Goal: Find specific page/section: Find specific page/section

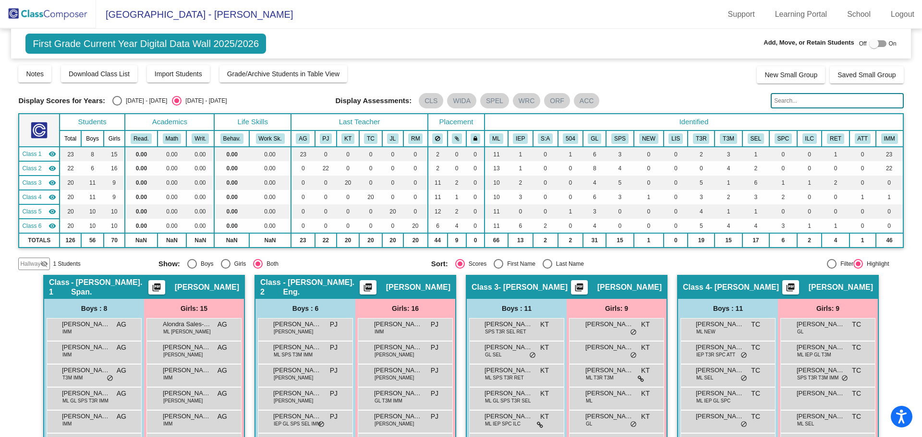
click at [55, 17] on img at bounding box center [48, 14] width 96 height 28
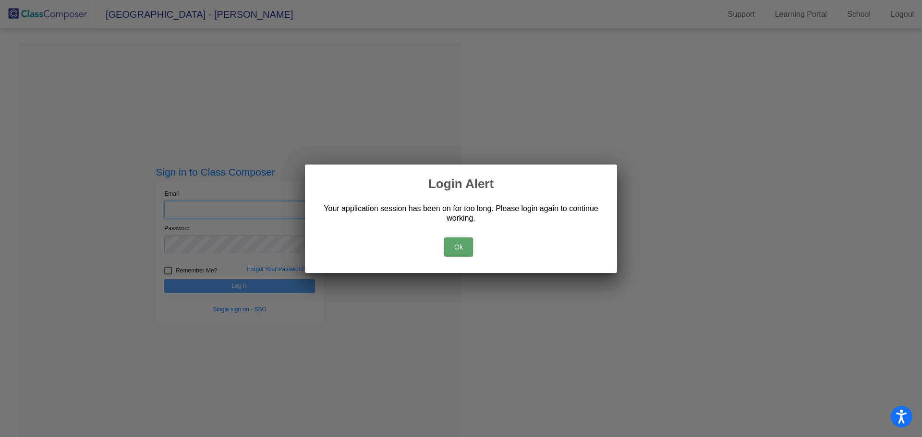
type input "[PERSON_NAME][EMAIL_ADDRESS][PERSON_NAME][DOMAIN_NAME]"
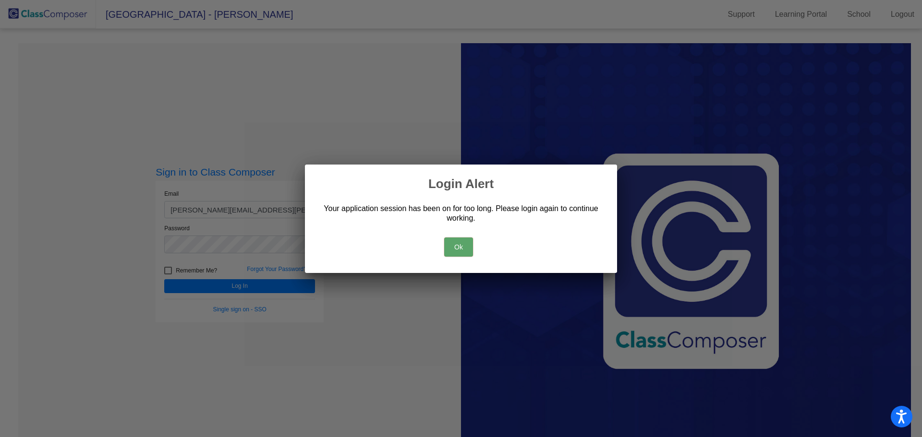
click at [460, 248] on button "Ok" at bounding box center [458, 247] width 29 height 19
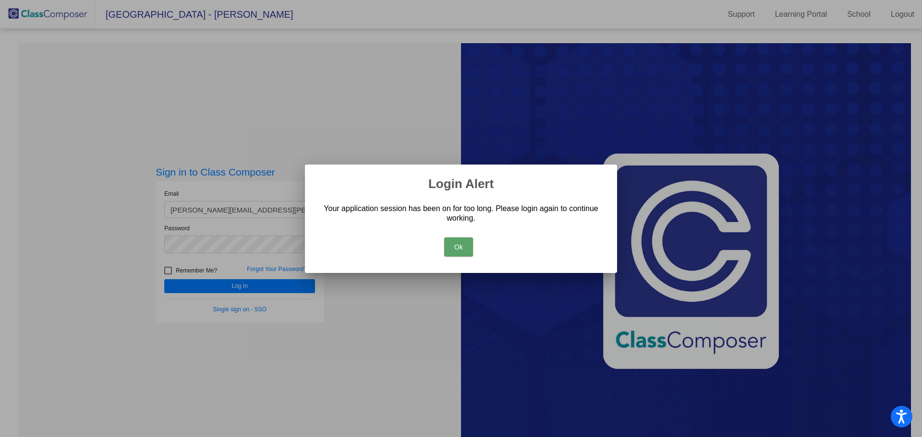
click at [453, 245] on button "Ok" at bounding box center [458, 247] width 29 height 19
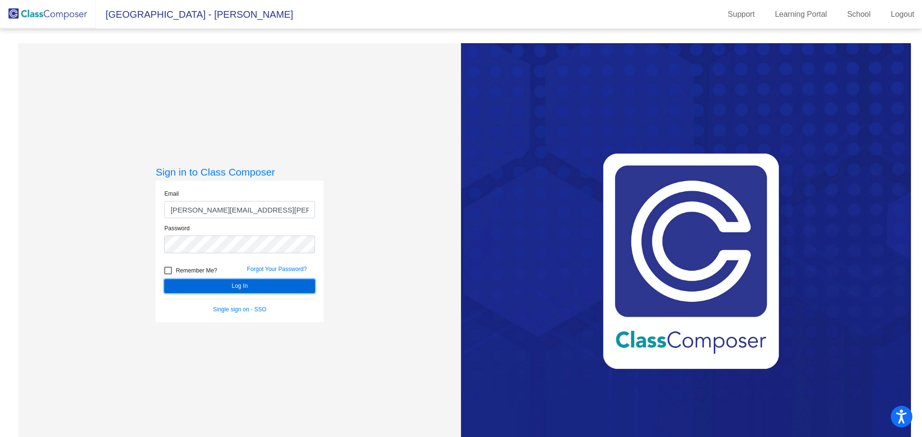
click at [260, 287] on button "Log In" at bounding box center [239, 286] width 151 height 14
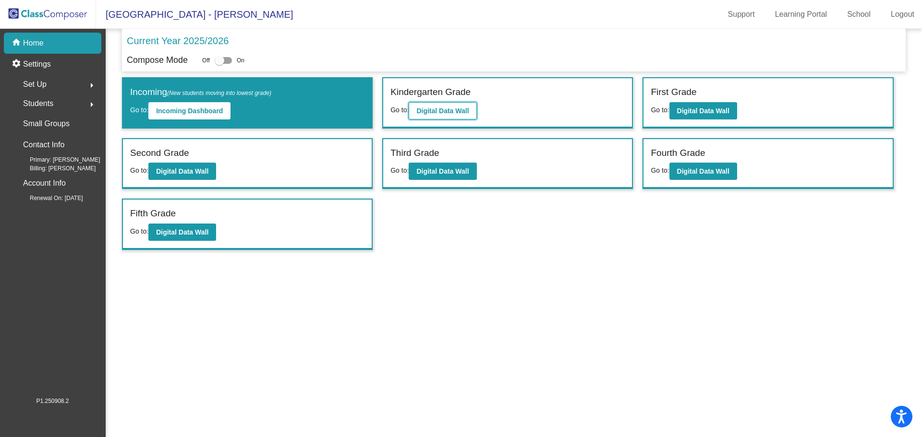
click at [444, 112] on b "Digital Data Wall" at bounding box center [442, 111] width 52 height 8
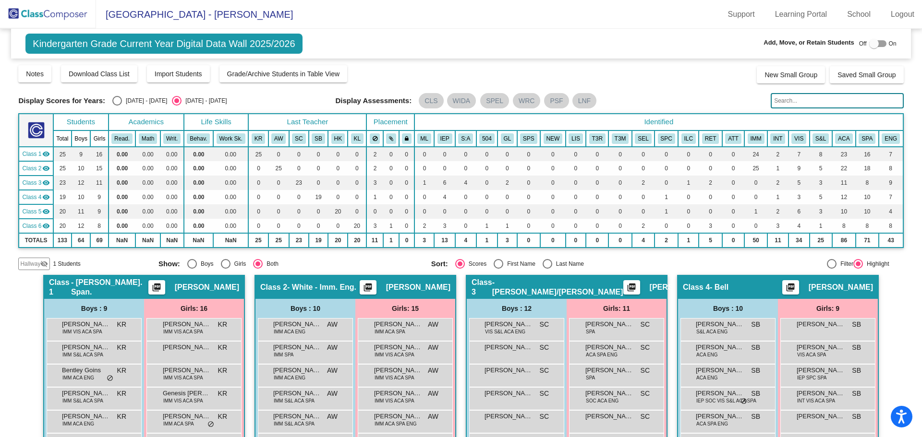
click at [48, 10] on img at bounding box center [48, 14] width 96 height 28
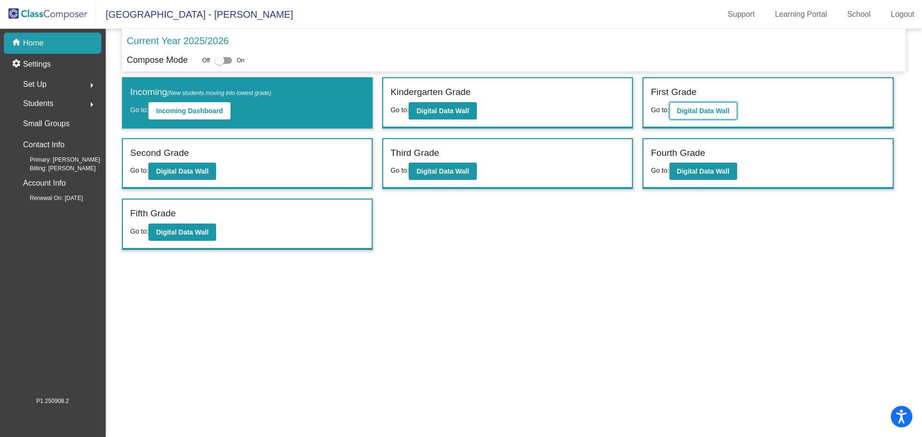
click at [686, 107] on b "Digital Data Wall" at bounding box center [703, 111] width 52 height 8
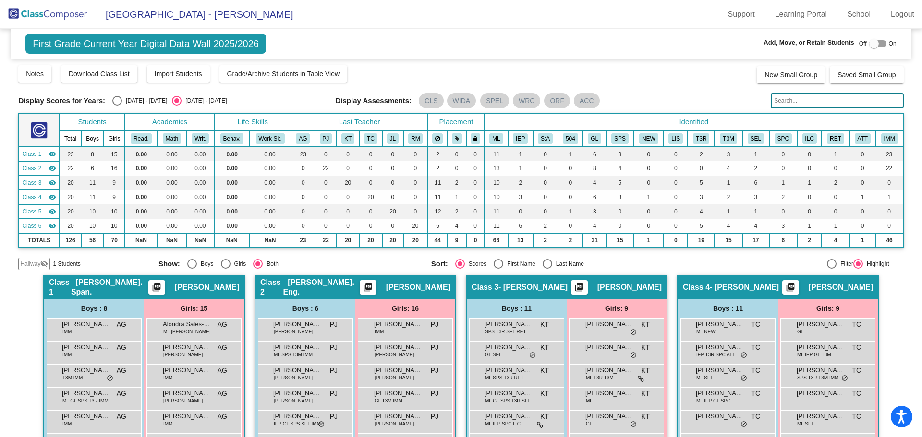
click at [53, 12] on img at bounding box center [48, 14] width 96 height 28
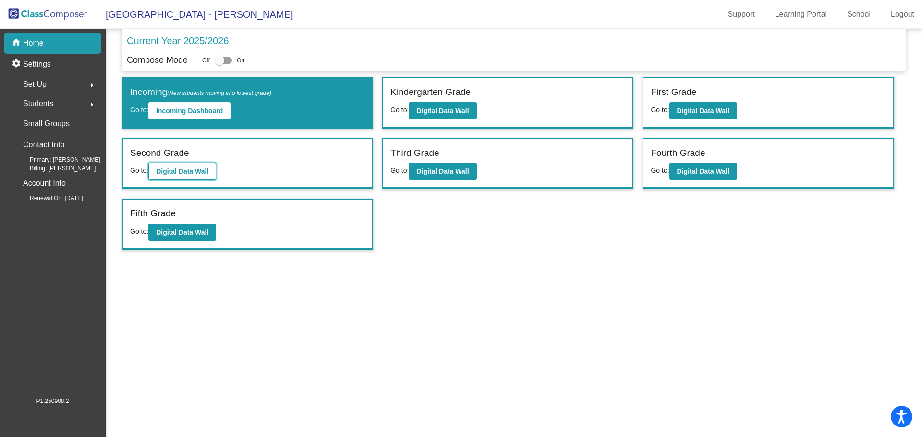
click at [185, 168] on b "Digital Data Wall" at bounding box center [182, 172] width 52 height 8
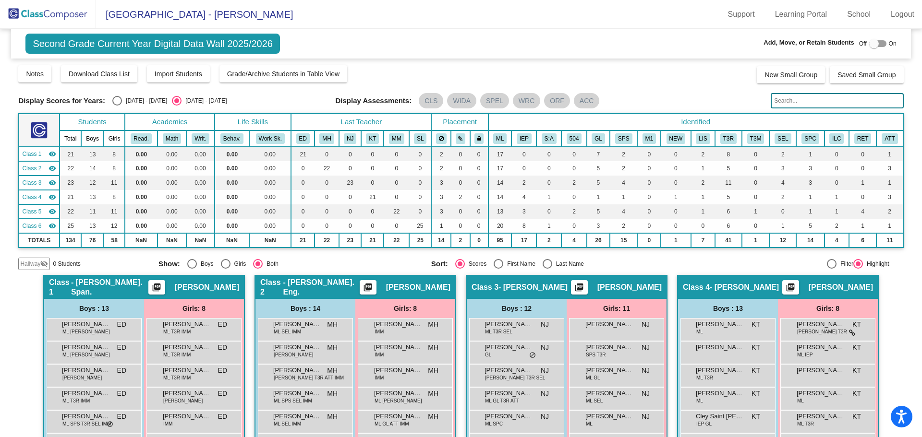
click at [55, 15] on img at bounding box center [48, 14] width 96 height 28
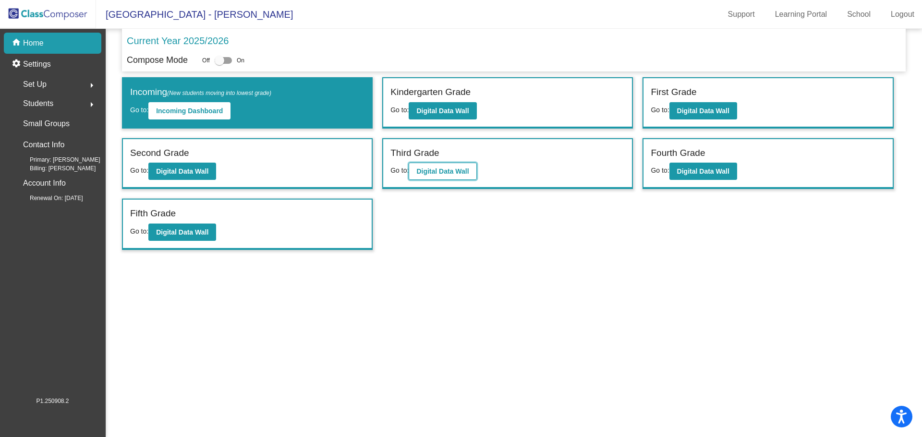
click at [444, 169] on b "Digital Data Wall" at bounding box center [442, 172] width 52 height 8
